Goal: Check status: Check status

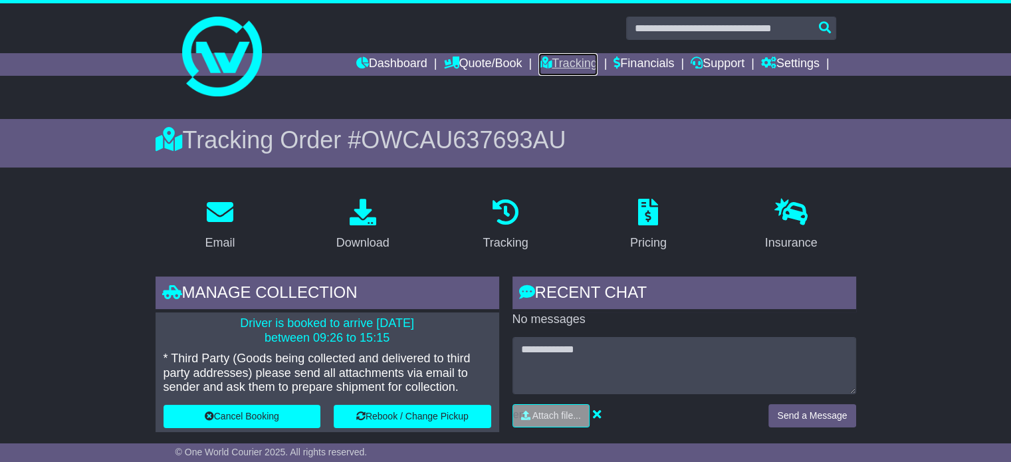
click at [564, 66] on link "Tracking" at bounding box center [567, 64] width 58 height 23
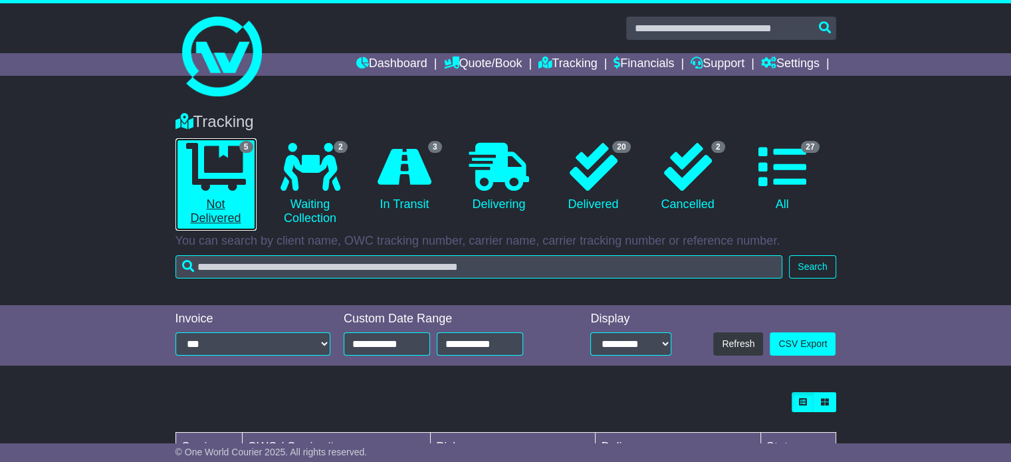
click at [200, 183] on icon at bounding box center [216, 167] width 60 height 48
click at [210, 175] on icon at bounding box center [216, 167] width 60 height 48
click at [214, 215] on link "5 Not Delivered" at bounding box center [215, 184] width 81 height 92
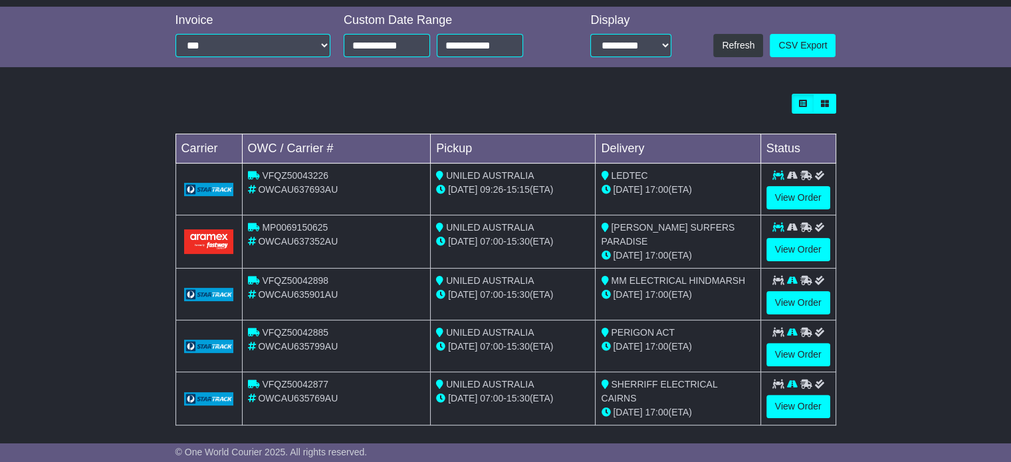
scroll to position [303, 0]
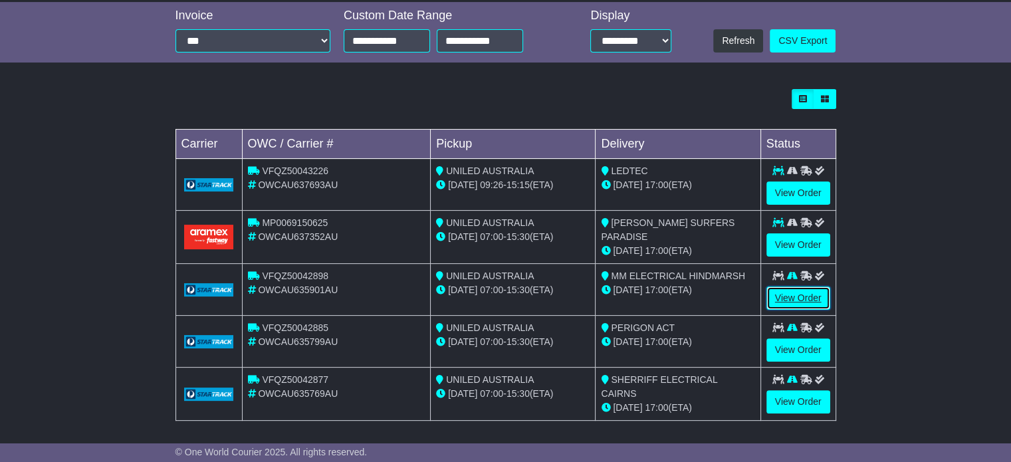
click at [799, 296] on link "View Order" at bounding box center [798, 298] width 64 height 23
